Goal: Navigation & Orientation: Find specific page/section

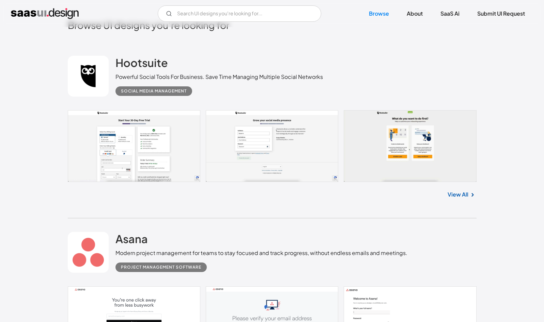
scroll to position [195, 0]
click at [151, 166] on link at bounding box center [272, 146] width 408 height 72
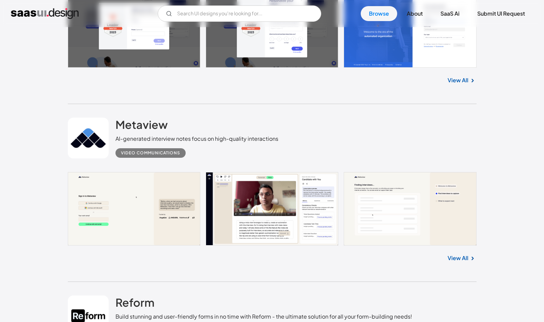
scroll to position [685, 0]
